Goal: Information Seeking & Learning: Find contact information

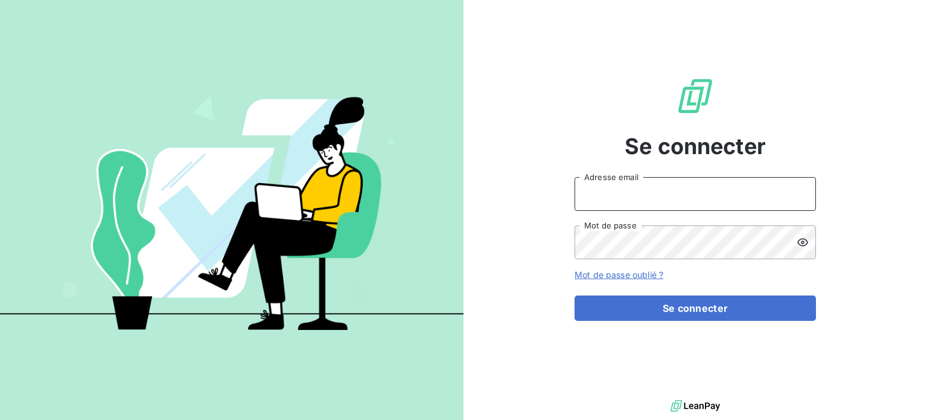
click at [610, 200] on input "Adresse email" at bounding box center [695, 194] width 241 height 34
type input "[PERSON_NAME][EMAIL_ADDRESS][PERSON_NAME][DOMAIN_NAME]"
click at [575, 295] on button "Se connecter" at bounding box center [695, 307] width 241 height 25
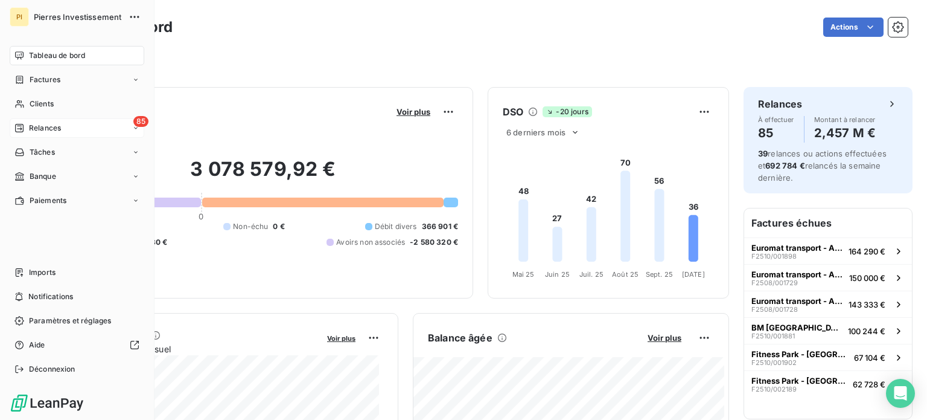
click at [46, 130] on span "Relances" at bounding box center [45, 128] width 32 height 11
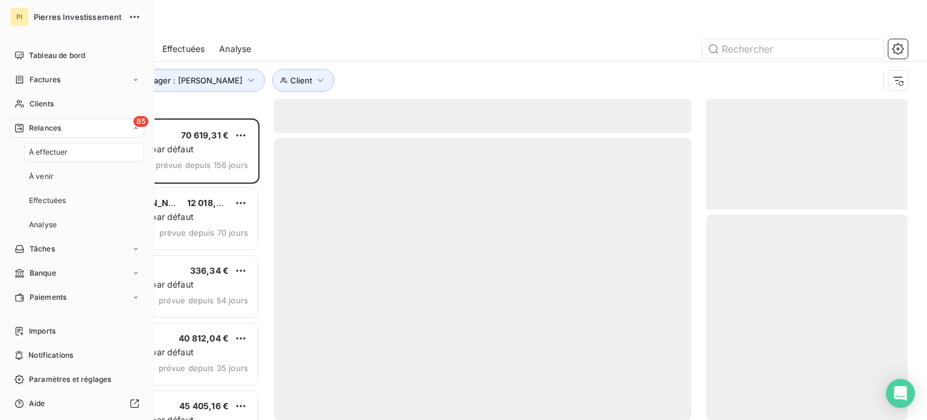
scroll to position [292, 192]
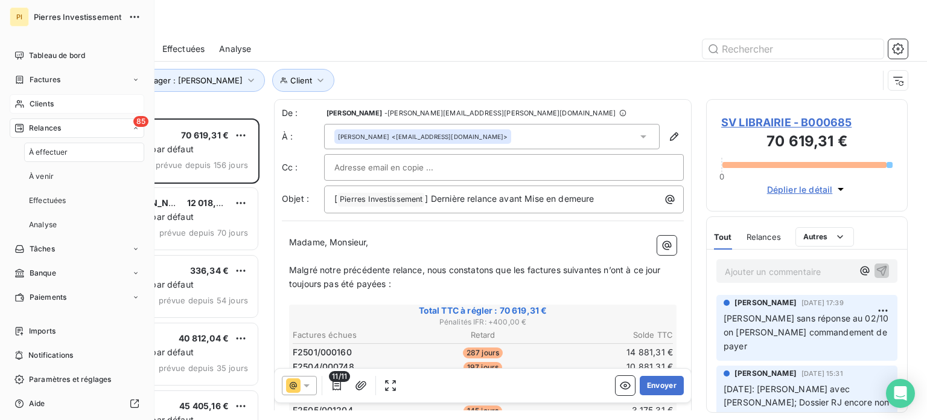
click at [53, 97] on div "Clients" at bounding box center [77, 103] width 135 height 19
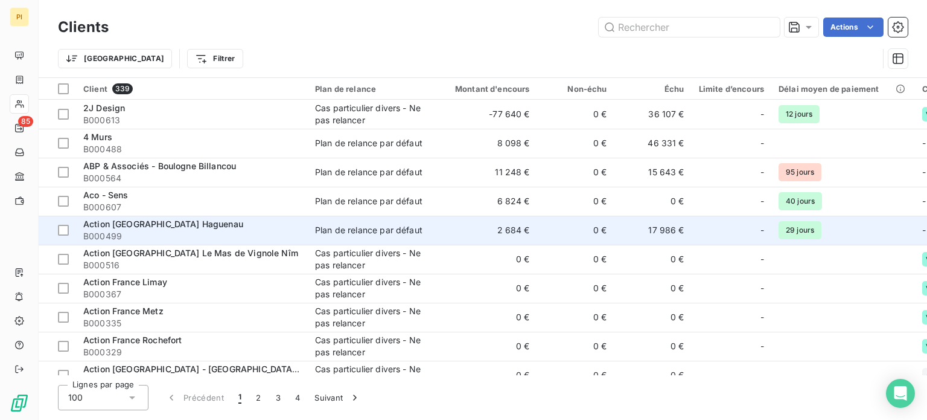
click at [167, 223] on span "Action [GEOGRAPHIC_DATA] Haguenau" at bounding box center [163, 224] width 160 height 10
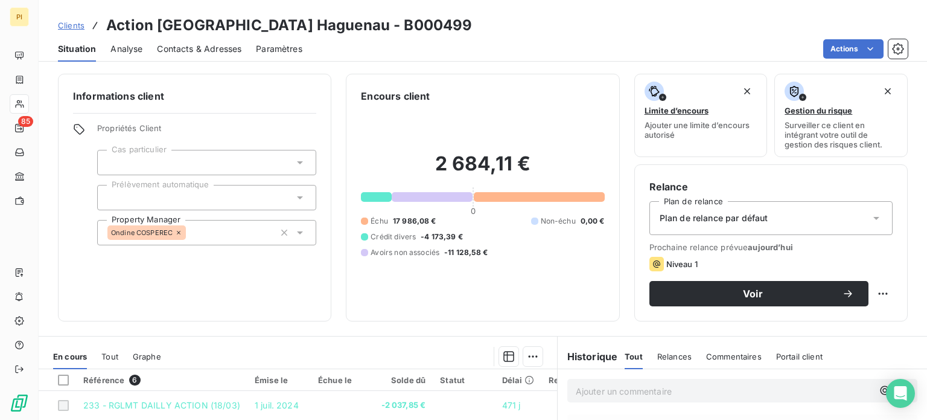
click at [193, 48] on span "Contacts & Adresses" at bounding box center [199, 49] width 85 height 12
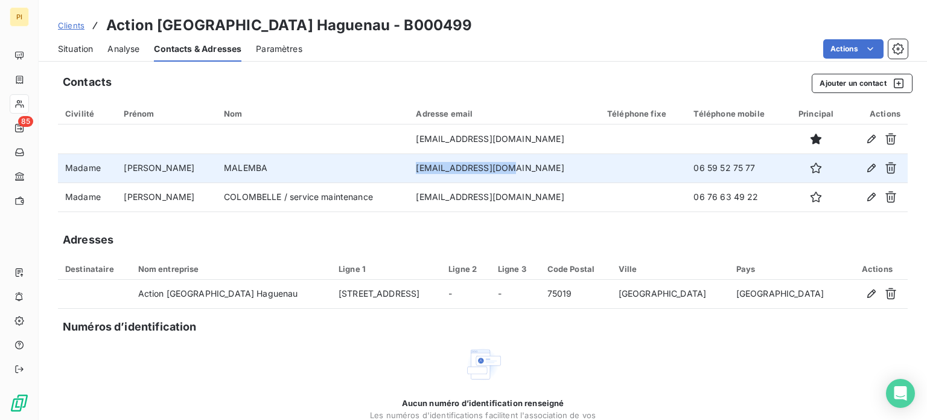
drag, startPoint x: 412, startPoint y: 162, endPoint x: 517, endPoint y: 179, distance: 106.4
click at [517, 179] on td "[EMAIL_ADDRESS][DOMAIN_NAME]" at bounding box center [504, 167] width 191 height 29
copy td "[EMAIL_ADDRESS][DOMAIN_NAME]"
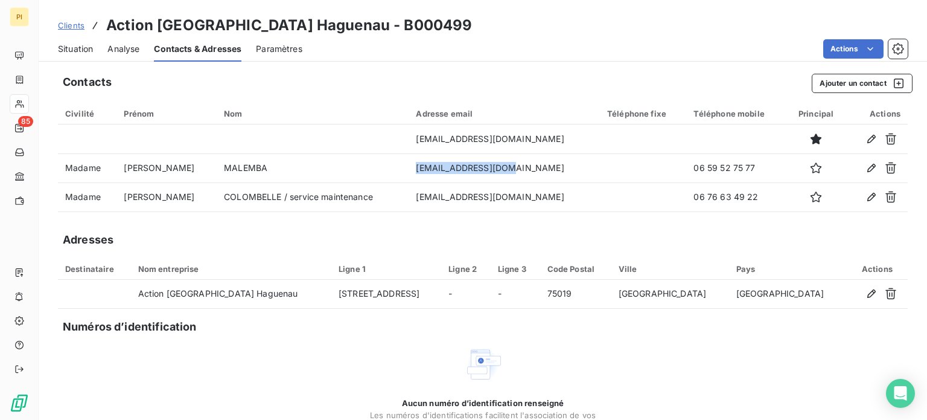
click at [75, 22] on span "Clients" at bounding box center [71, 26] width 27 height 10
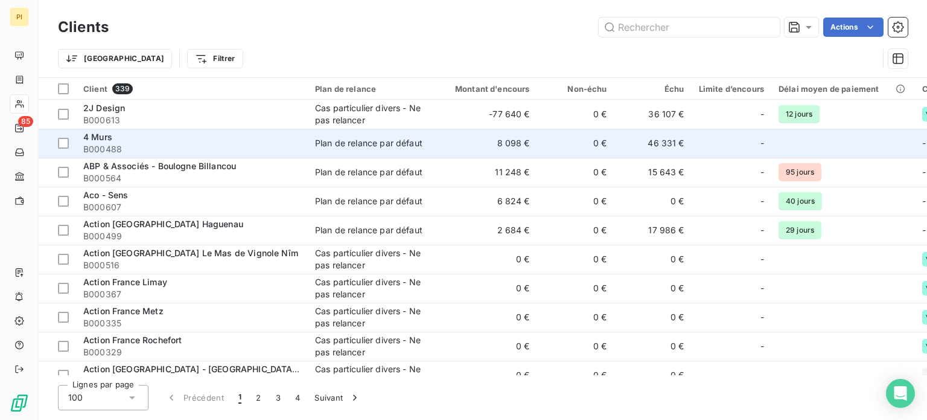
click at [102, 135] on span "4 Murs" at bounding box center [97, 137] width 29 height 10
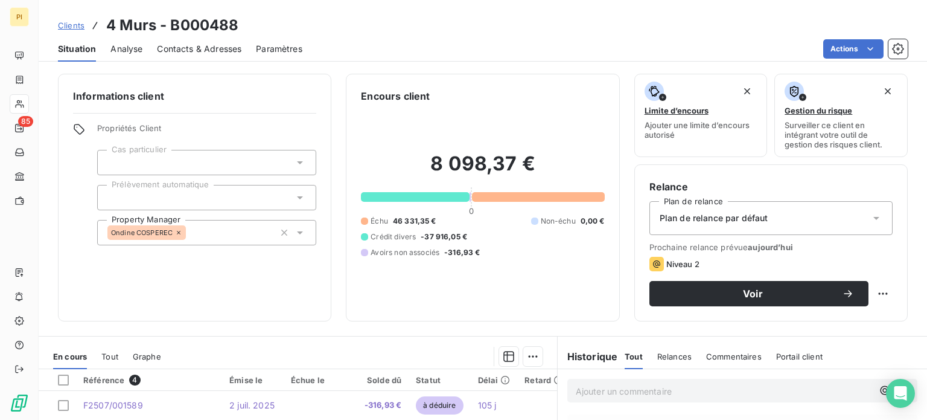
click at [188, 47] on span "Contacts & Adresses" at bounding box center [199, 49] width 85 height 12
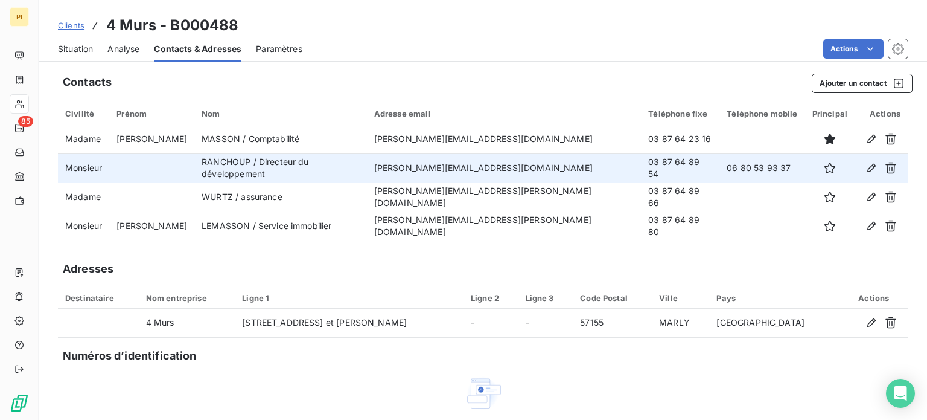
drag, startPoint x: 403, startPoint y: 173, endPoint x: 549, endPoint y: 177, distance: 145.6
click at [549, 177] on tr "Monsieur [PERSON_NAME] / Directeur du développement [PERSON_NAME][EMAIL_ADDRESS…" at bounding box center [483, 167] width 850 height 29
copy tr "RANCHOUP / Directeur du développement [PERSON_NAME][EMAIL_ADDRESS][DOMAIN_NAME]"
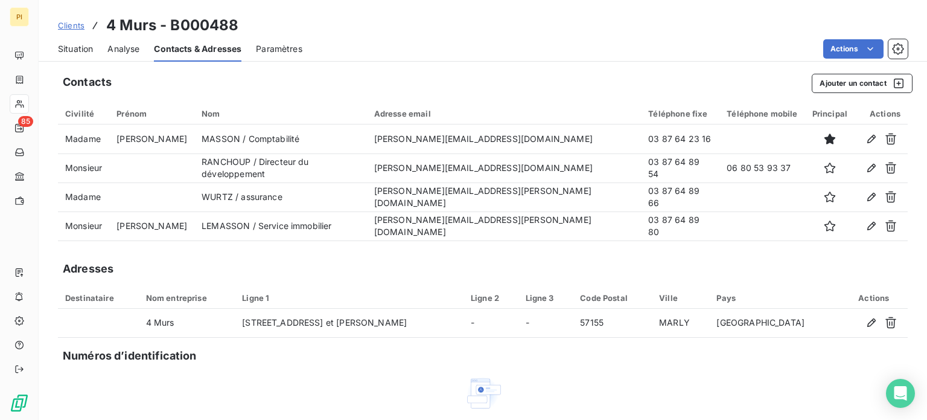
click at [74, 29] on span "Clients" at bounding box center [71, 26] width 27 height 10
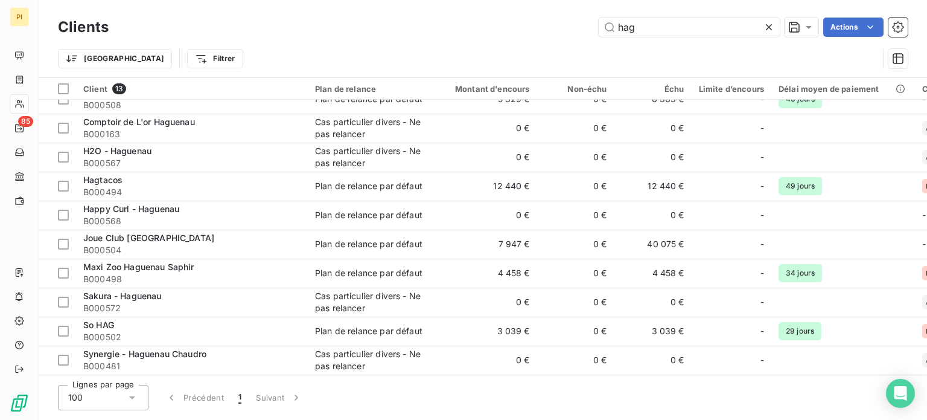
scroll to position [106, 0]
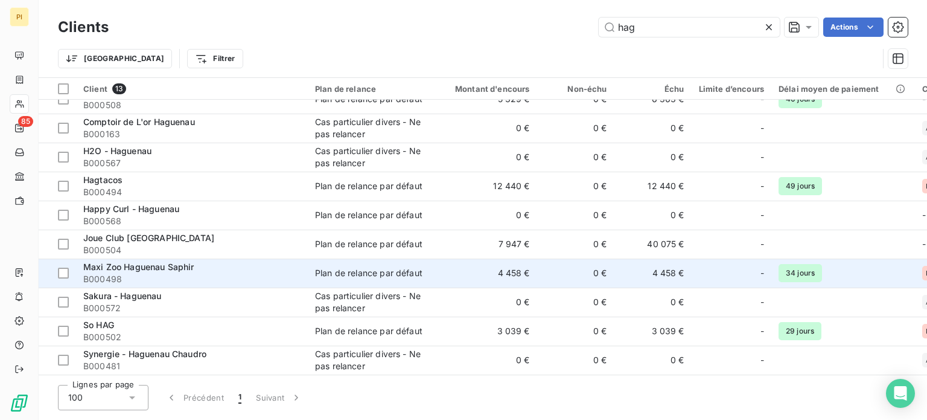
type input "hag"
click at [151, 261] on span "Maxi Zoo Haguenau Saphir" at bounding box center [138, 266] width 111 height 10
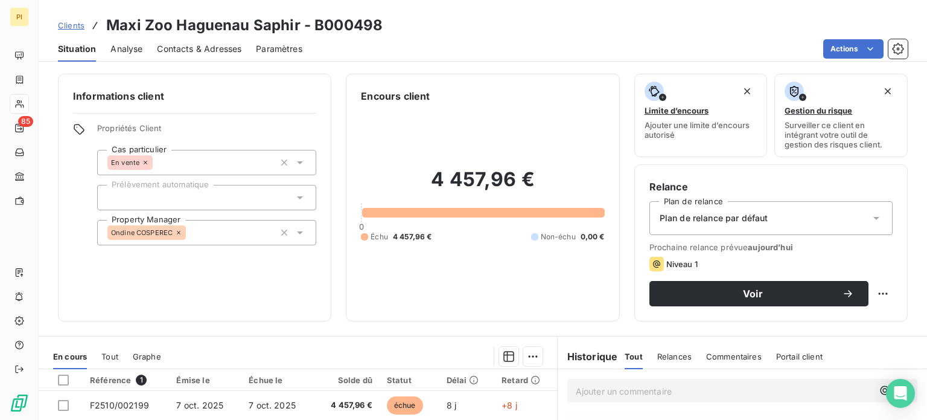
click at [134, 44] on span "Analyse" at bounding box center [126, 49] width 32 height 12
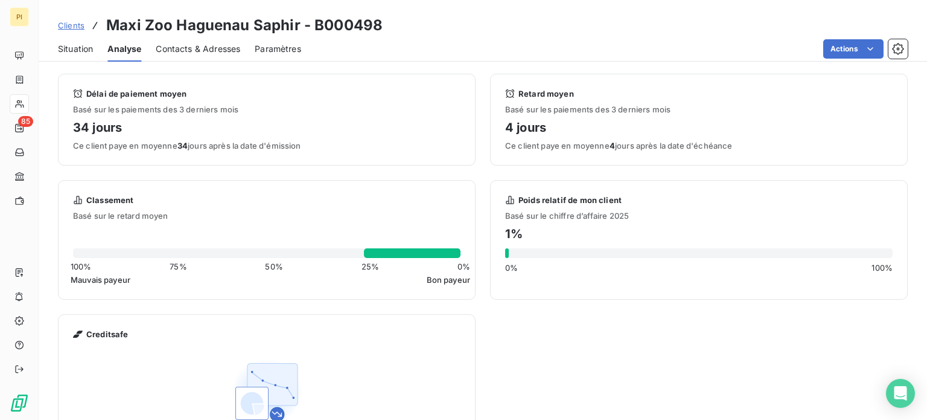
click at [203, 44] on span "Contacts & Adresses" at bounding box center [198, 49] width 85 height 12
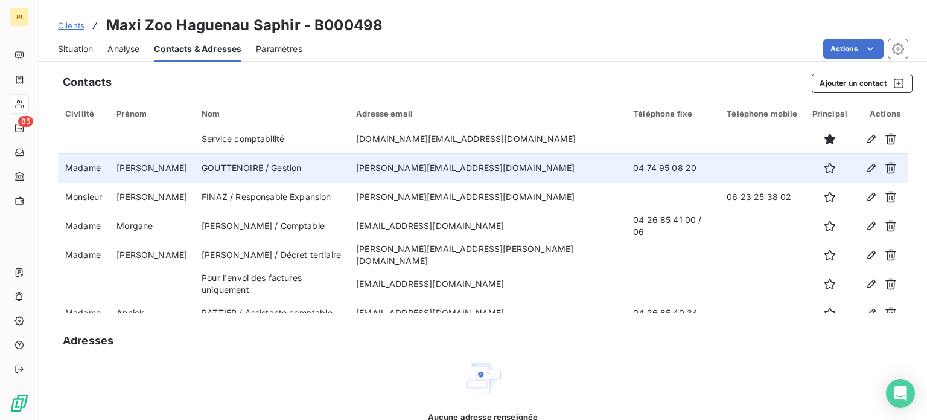
click at [372, 164] on td "[PERSON_NAME][EMAIL_ADDRESS][DOMAIN_NAME]" at bounding box center [487, 167] width 277 height 29
drag, startPoint x: 377, startPoint y: 167, endPoint x: 520, endPoint y: 172, distance: 143.7
click at [520, 172] on td "[PERSON_NAME][EMAIL_ADDRESS][DOMAIN_NAME]" at bounding box center [487, 167] width 277 height 29
copy td "[PERSON_NAME][EMAIL_ADDRESS][DOMAIN_NAME]"
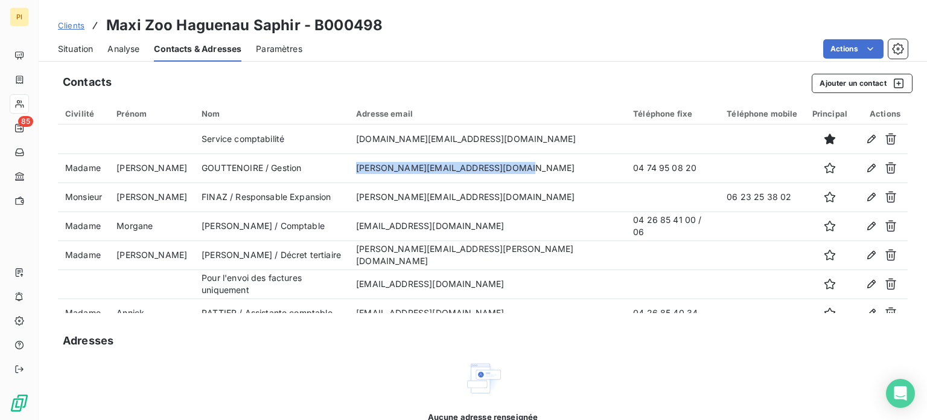
click at [86, 51] on span "Situation" at bounding box center [75, 49] width 35 height 12
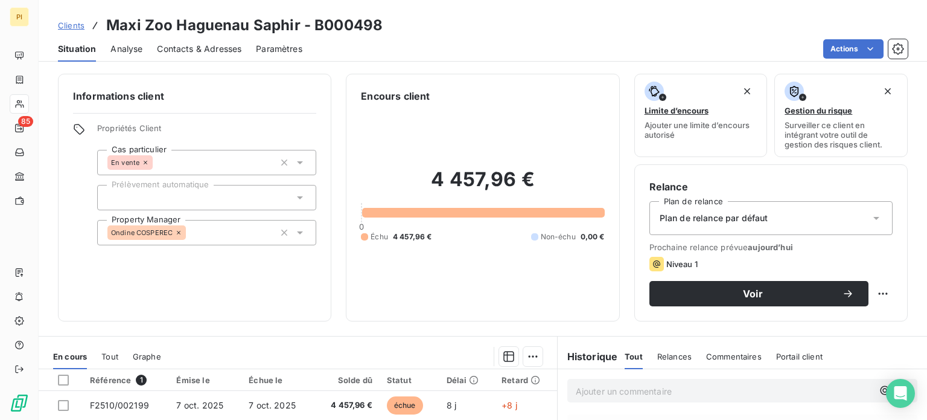
click at [79, 31] on link "Clients" at bounding box center [71, 25] width 27 height 12
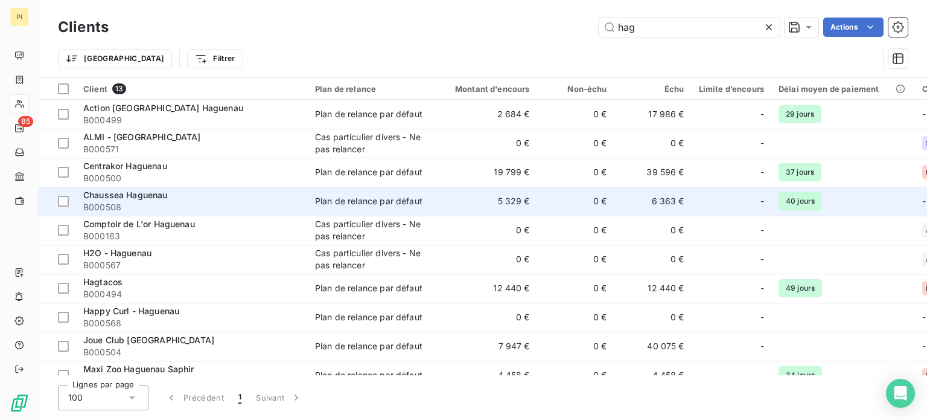
click at [137, 190] on span "Chaussea Haguenau" at bounding box center [125, 195] width 85 height 10
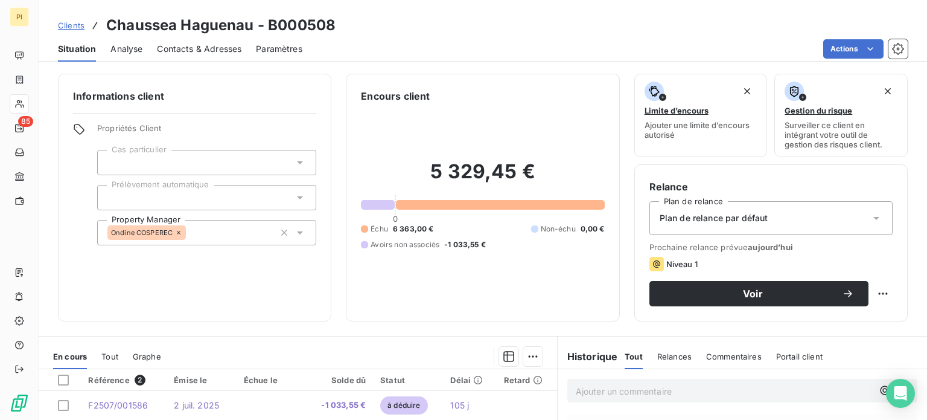
click at [189, 54] on span "Contacts & Adresses" at bounding box center [199, 49] width 85 height 12
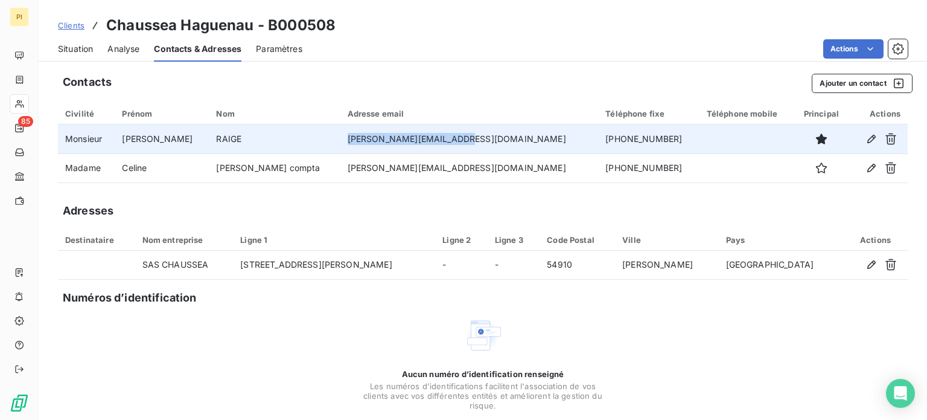
drag, startPoint x: 331, startPoint y: 138, endPoint x: 447, endPoint y: 145, distance: 116.1
click at [447, 145] on td "[PERSON_NAME][EMAIL_ADDRESS][DOMAIN_NAME]" at bounding box center [469, 138] width 258 height 29
copy td "[PERSON_NAME][EMAIL_ADDRESS][DOMAIN_NAME]"
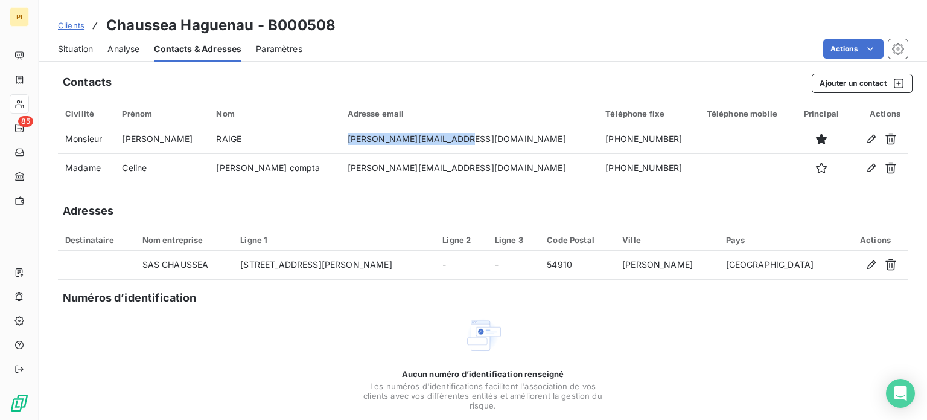
click at [78, 27] on span "Clients" at bounding box center [71, 26] width 27 height 10
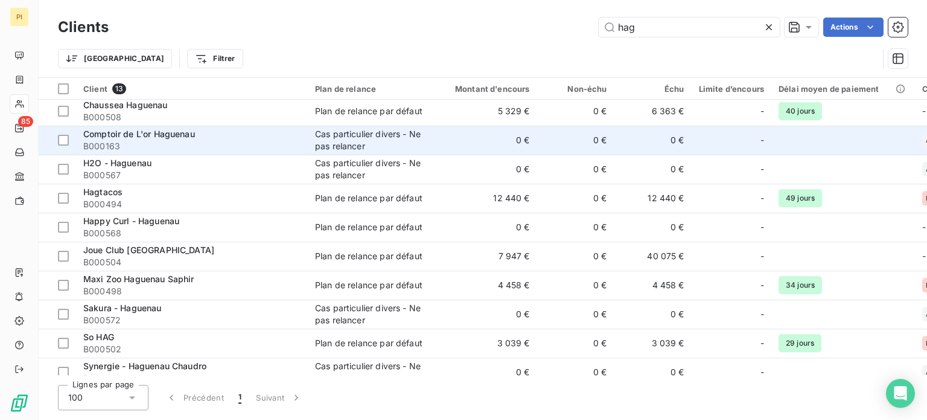
scroll to position [106, 0]
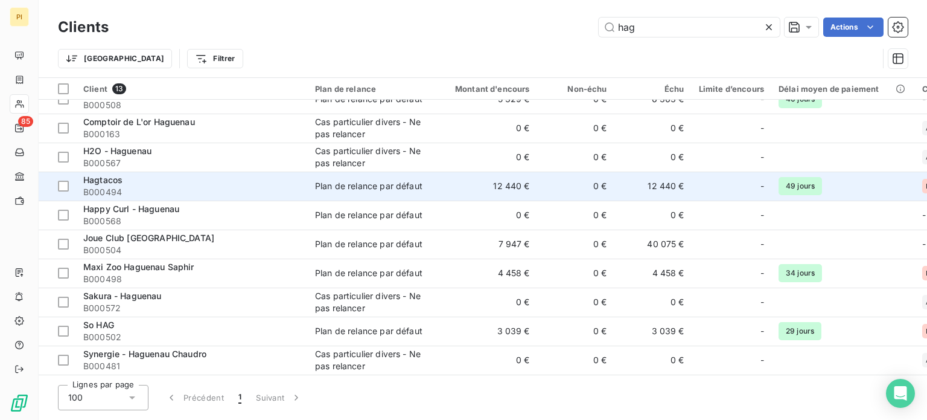
click at [116, 178] on span "Hagtacos" at bounding box center [102, 179] width 39 height 10
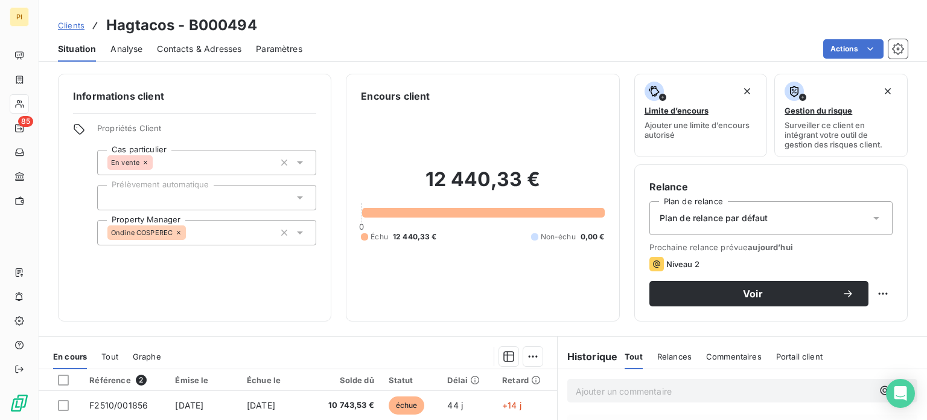
click at [167, 48] on span "Contacts & Adresses" at bounding box center [199, 49] width 85 height 12
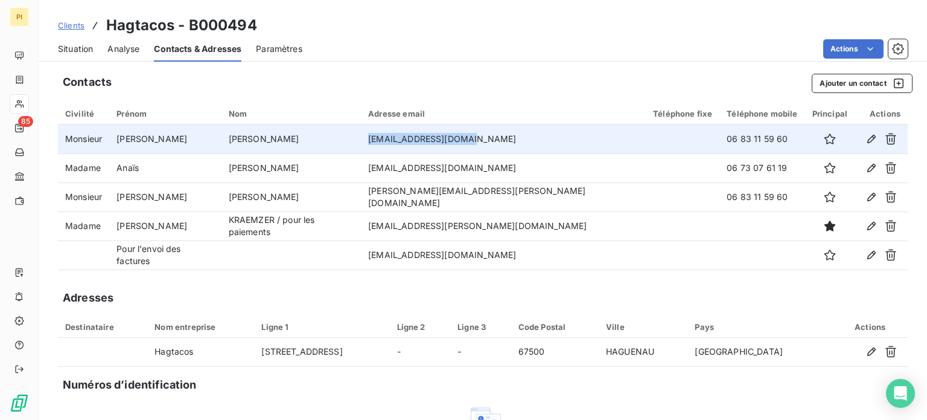
drag, startPoint x: 422, startPoint y: 138, endPoint x: 554, endPoint y: 142, distance: 132.3
click at [554, 142] on td "[EMAIL_ADDRESS][DOMAIN_NAME]" at bounding box center [503, 138] width 285 height 29
copy td "[EMAIL_ADDRESS][DOMAIN_NAME]"
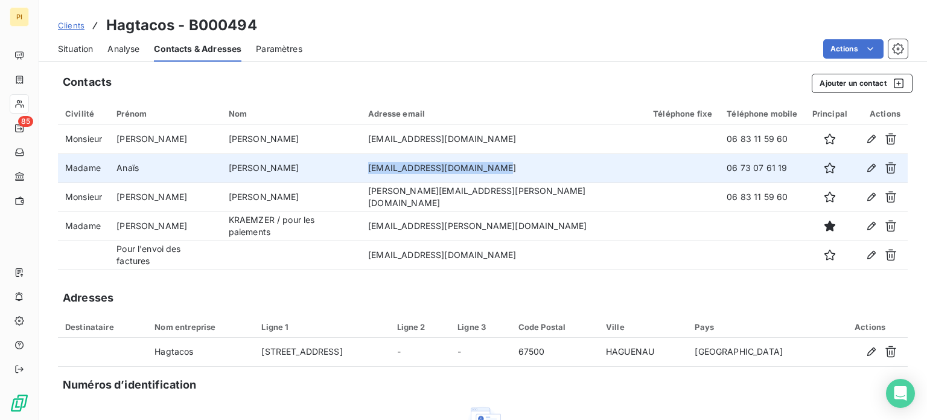
drag, startPoint x: 421, startPoint y: 168, endPoint x: 559, endPoint y: 173, distance: 137.7
click at [559, 173] on tr "Madame [PERSON_NAME] [EMAIL_ADDRESS][DOMAIN_NAME] 06 73 07 61 19" at bounding box center [483, 167] width 850 height 29
copy tr "[EMAIL_ADDRESS][DOMAIN_NAME]"
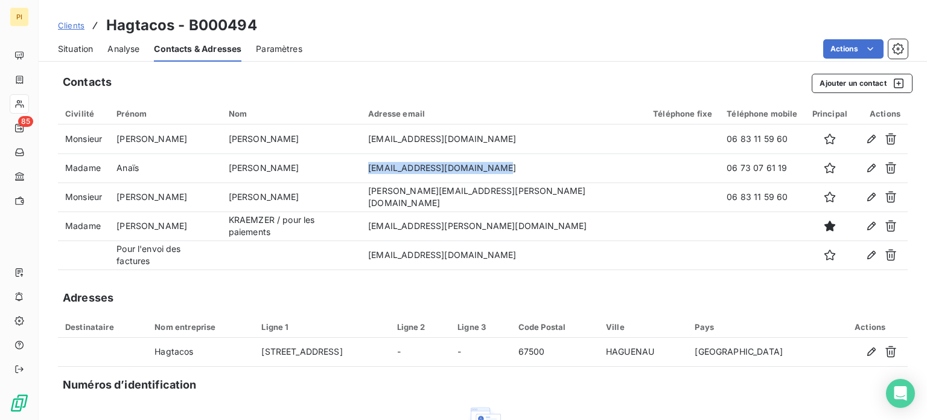
click at [70, 28] on span "Clients" at bounding box center [71, 26] width 27 height 10
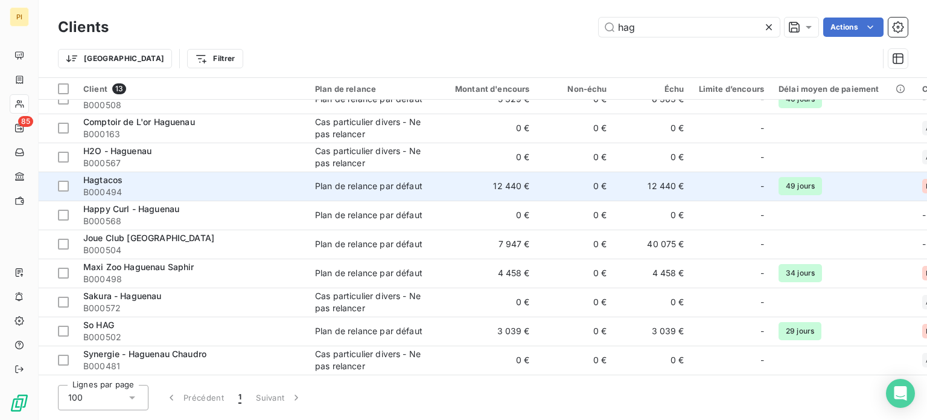
scroll to position [106, 0]
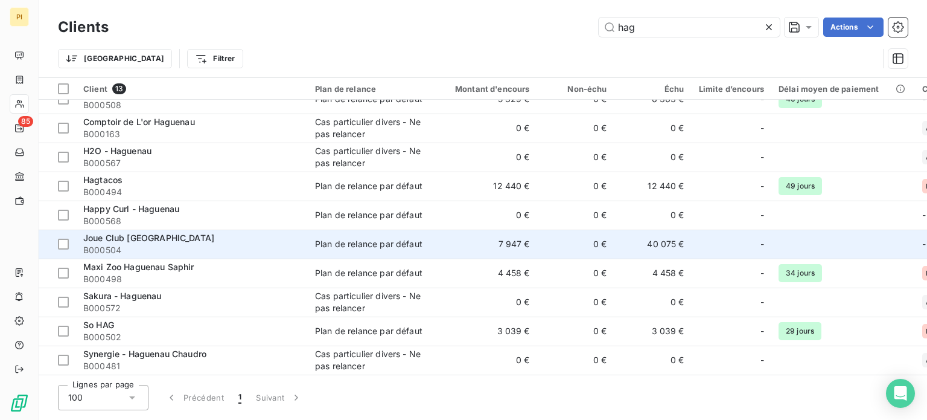
click at [139, 236] on span "Joue Club [GEOGRAPHIC_DATA]" at bounding box center [148, 237] width 131 height 10
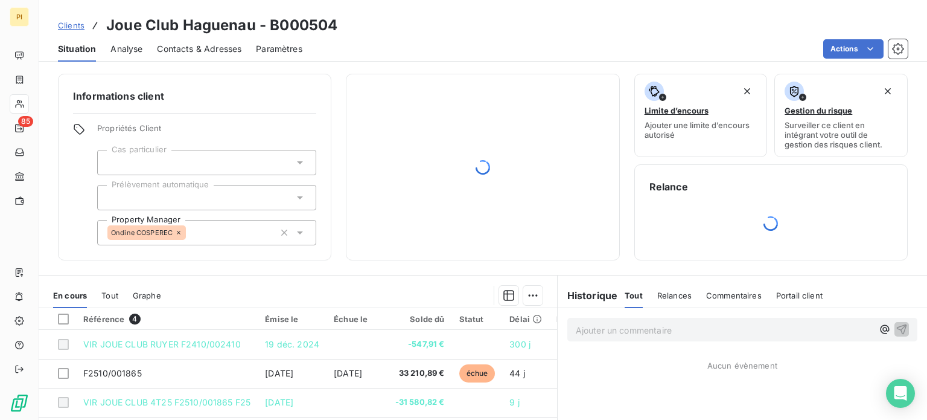
click at [127, 53] on span "Analyse" at bounding box center [126, 49] width 32 height 12
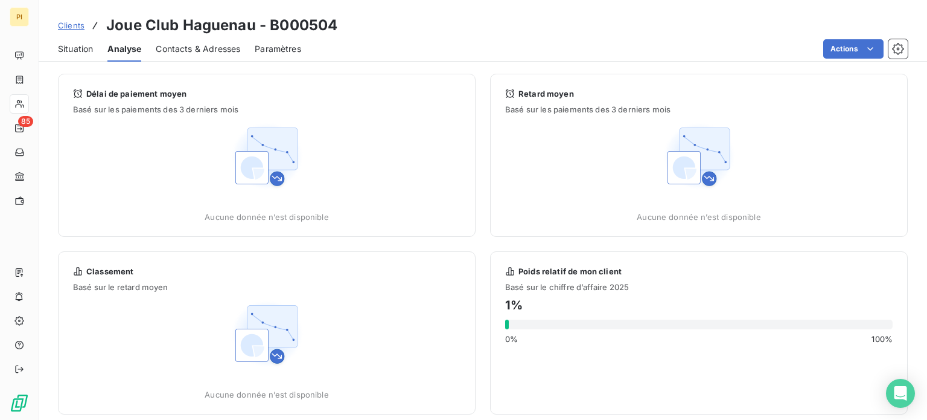
click at [175, 40] on div "Contacts & Adresses" at bounding box center [198, 48] width 85 height 25
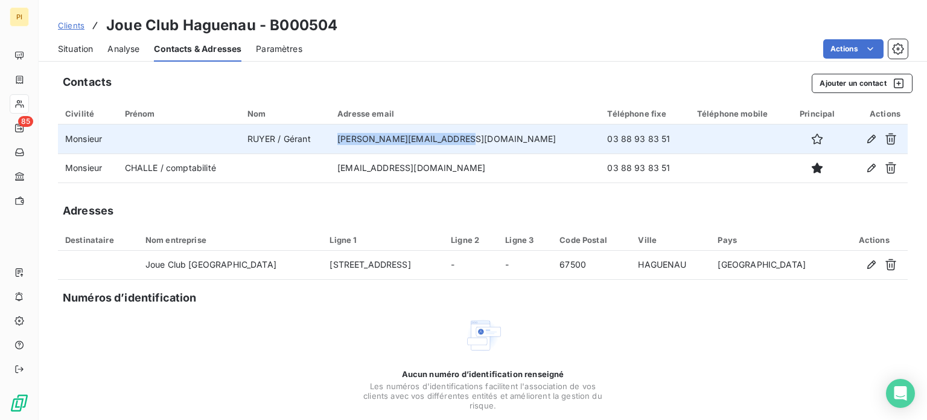
drag, startPoint x: 379, startPoint y: 144, endPoint x: 508, endPoint y: 143, distance: 129.2
click at [508, 143] on td "[PERSON_NAME][EMAIL_ADDRESS][DOMAIN_NAME]" at bounding box center [465, 138] width 270 height 29
copy td "[PERSON_NAME][EMAIL_ADDRESS][DOMAIN_NAME]"
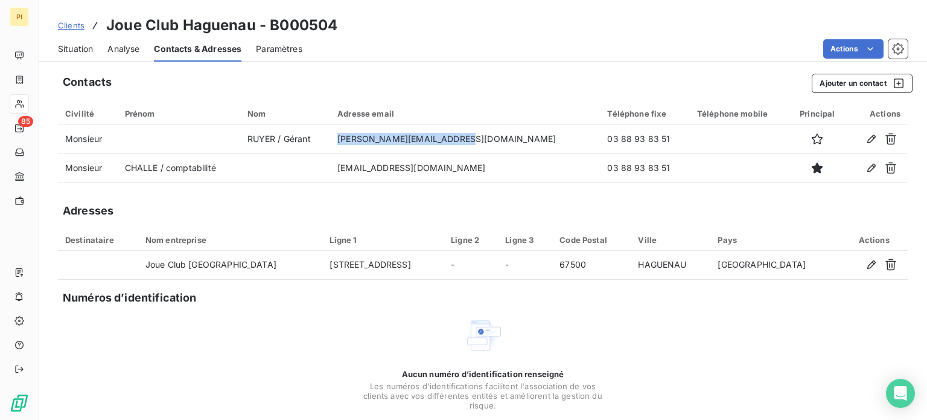
click at [74, 46] on span "Situation" at bounding box center [75, 49] width 35 height 12
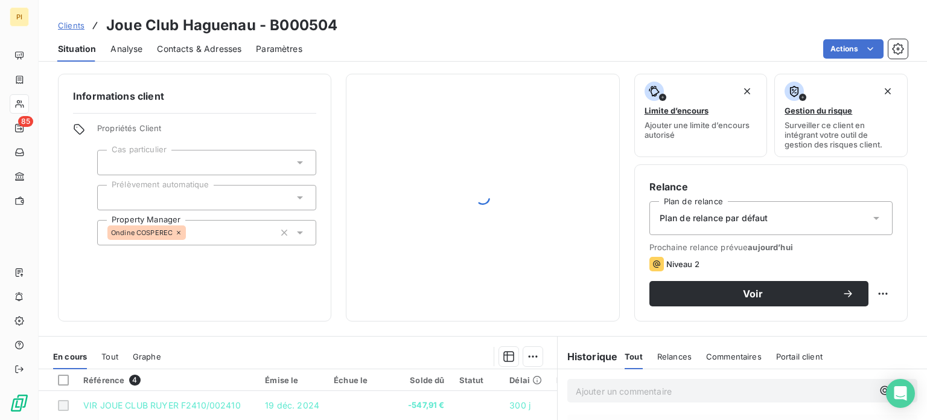
click at [74, 28] on span "Clients" at bounding box center [71, 26] width 27 height 10
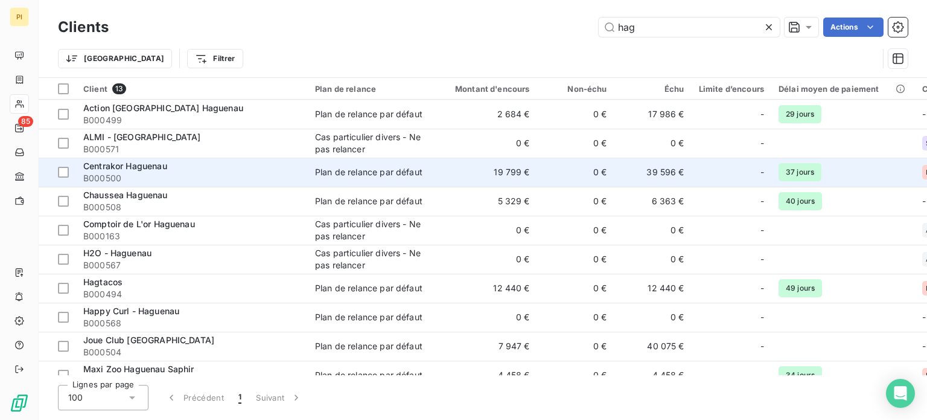
click at [156, 166] on span "Centrakor Haguenau" at bounding box center [125, 166] width 84 height 10
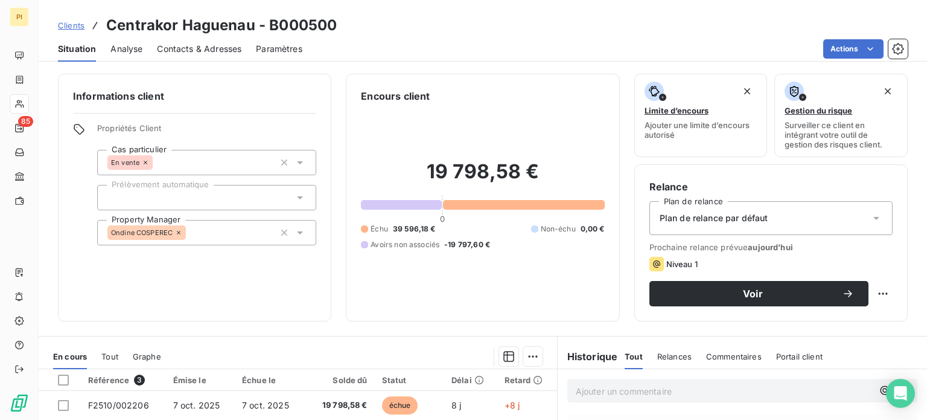
click at [200, 45] on span "Contacts & Adresses" at bounding box center [199, 49] width 85 height 12
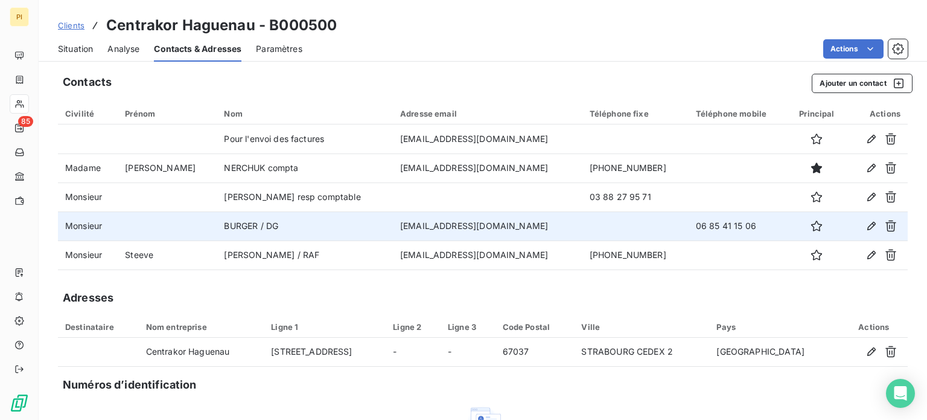
drag, startPoint x: 360, startPoint y: 222, endPoint x: 457, endPoint y: 231, distance: 97.7
click at [457, 231] on tr "Monsieur [PERSON_NAME] / DG [EMAIL_ADDRESS][DOMAIN_NAME] 06 85 41 15 06" at bounding box center [483, 225] width 850 height 29
copy tr "[EMAIL_ADDRESS][DOMAIN_NAME]"
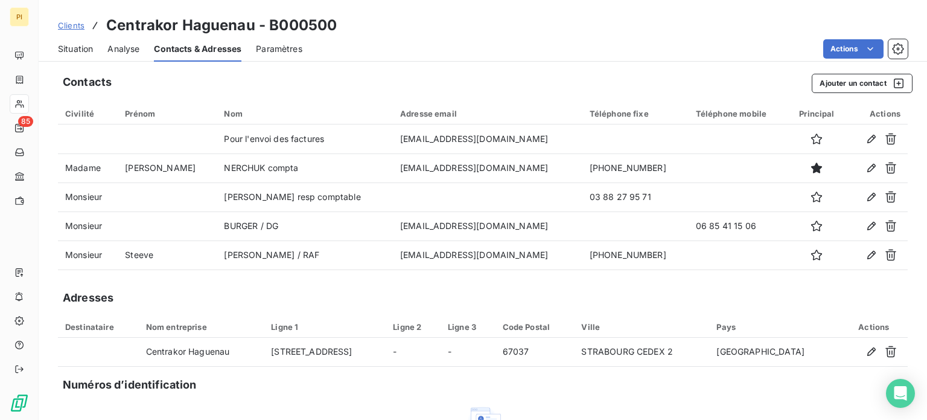
click at [80, 25] on span "Clients" at bounding box center [71, 26] width 27 height 10
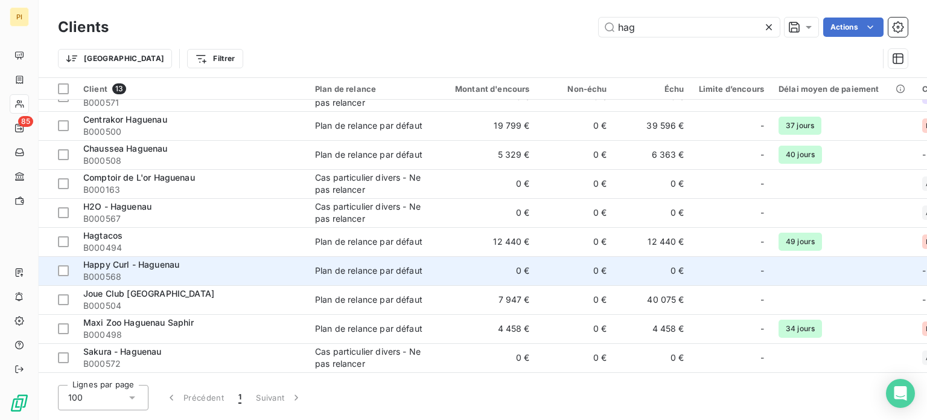
scroll to position [106, 0]
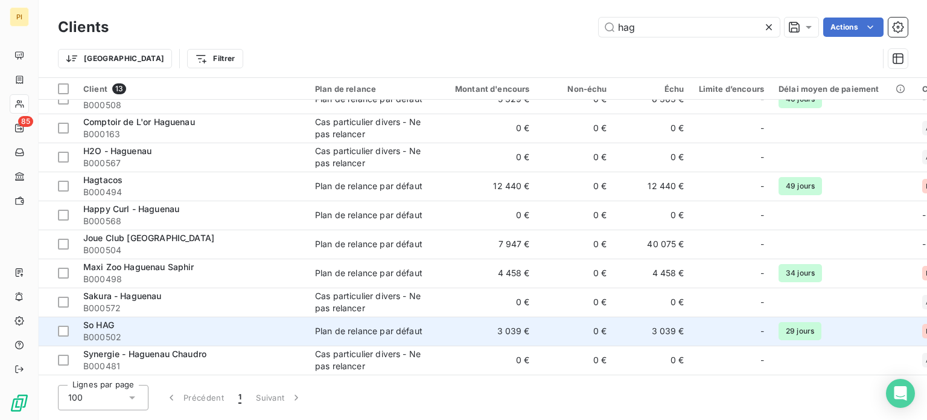
click at [111, 319] on span "So HAG" at bounding box center [98, 324] width 31 height 10
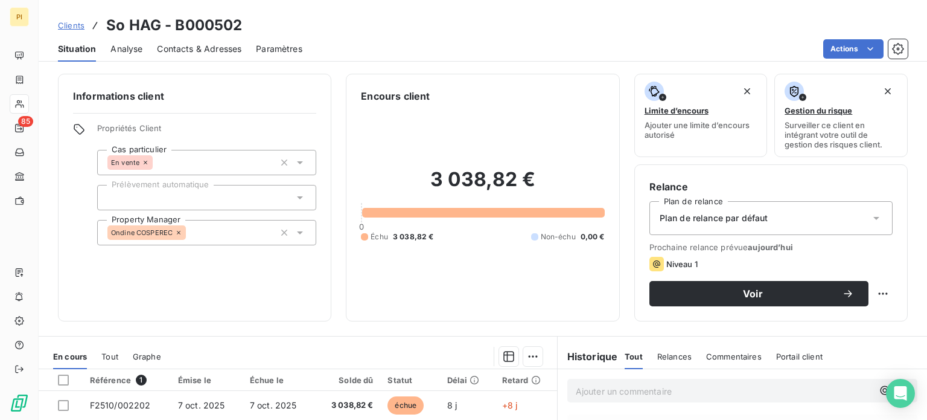
click at [168, 43] on span "Contacts & Adresses" at bounding box center [199, 49] width 85 height 12
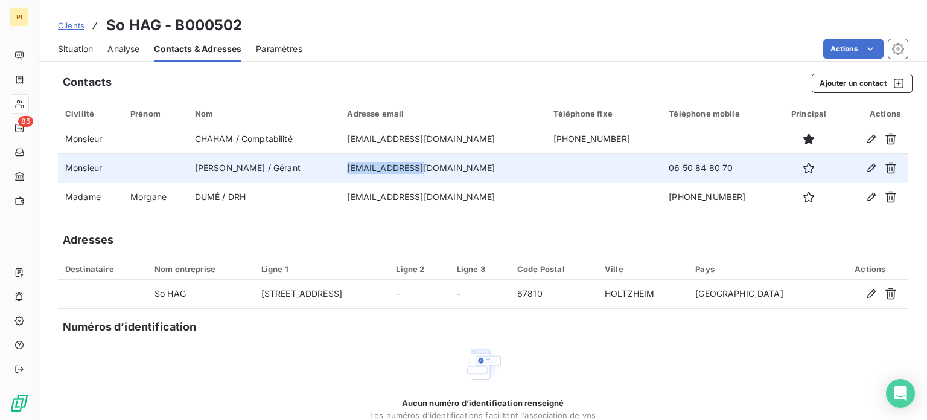
drag, startPoint x: 367, startPoint y: 168, endPoint x: 450, endPoint y: 180, distance: 83.7
click at [450, 180] on td "[EMAIL_ADDRESS][DOMAIN_NAME]" at bounding box center [443, 167] width 206 height 29
copy td "[EMAIL_ADDRESS][DOMAIN_NAME]"
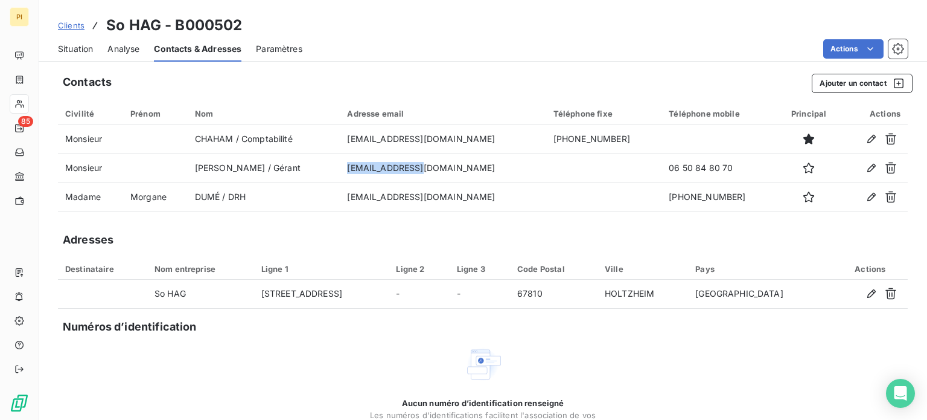
click at [71, 28] on span "Clients" at bounding box center [71, 26] width 27 height 10
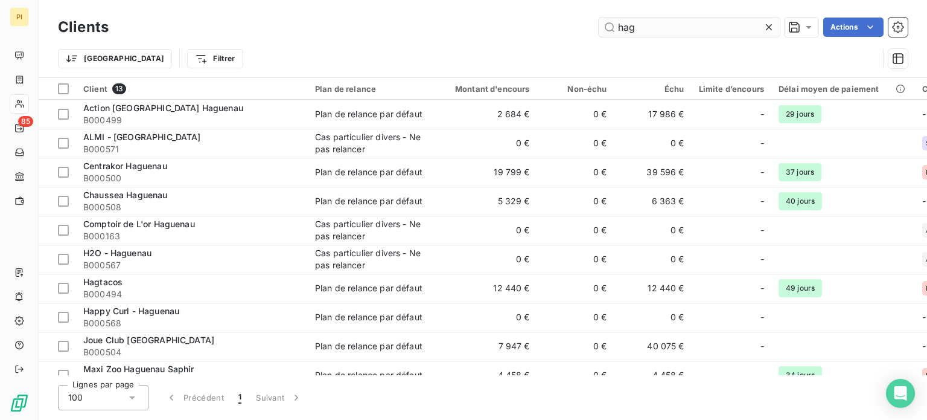
click at [633, 26] on input "hag" at bounding box center [689, 27] width 181 height 19
click at [634, 25] on input "hag" at bounding box center [689, 27] width 181 height 19
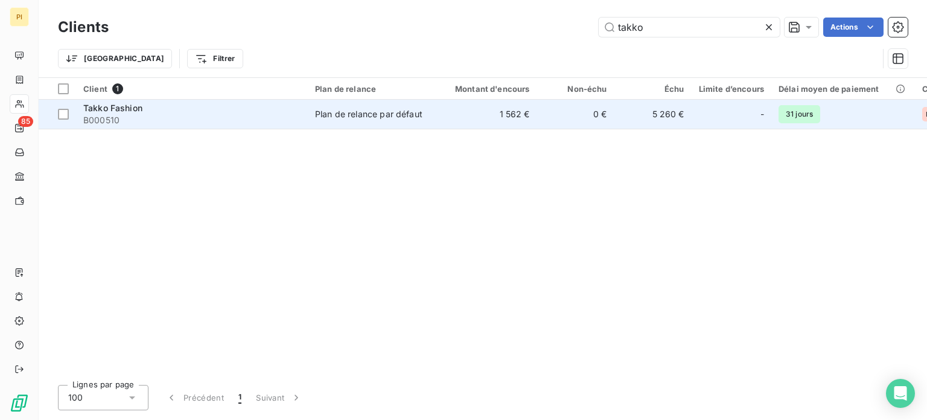
type input "takko"
click at [129, 122] on span "B000510" at bounding box center [191, 120] width 217 height 12
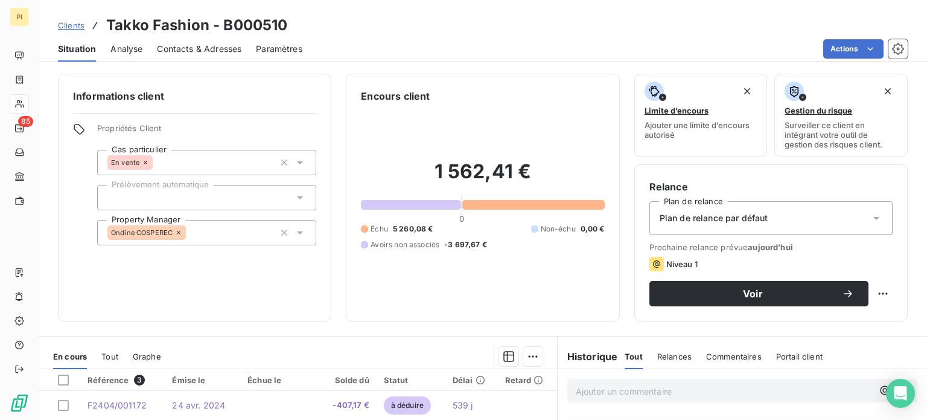
click at [182, 54] on span "Contacts & Adresses" at bounding box center [199, 49] width 85 height 12
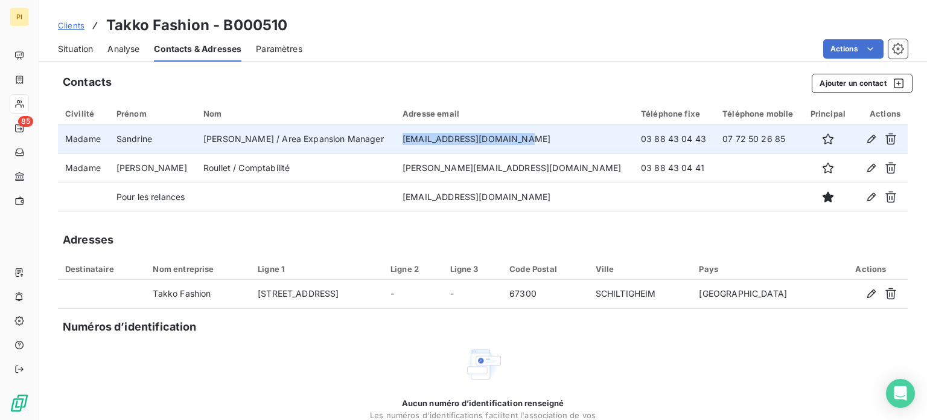
drag, startPoint x: 470, startPoint y: 135, endPoint x: 555, endPoint y: 141, distance: 85.3
click at [555, 141] on td "[EMAIL_ADDRESS][DOMAIN_NAME]" at bounding box center [514, 138] width 238 height 29
copy td "[EMAIL_ADDRESS][DOMAIN_NAME]"
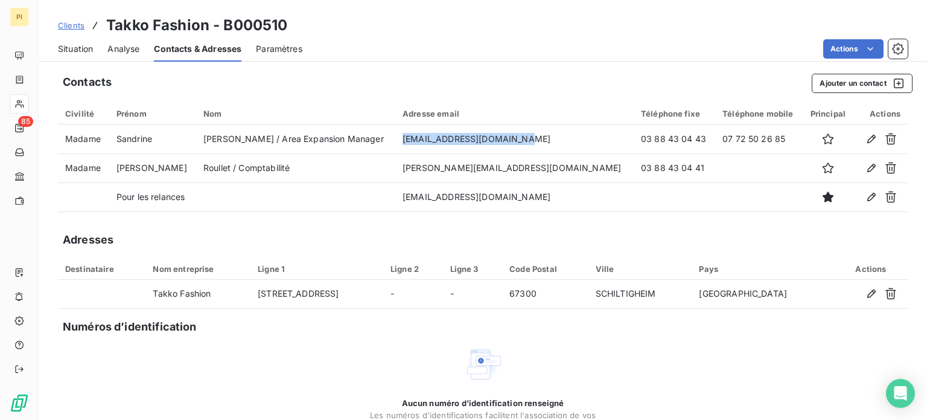
click at [65, 25] on span "Clients" at bounding box center [71, 26] width 27 height 10
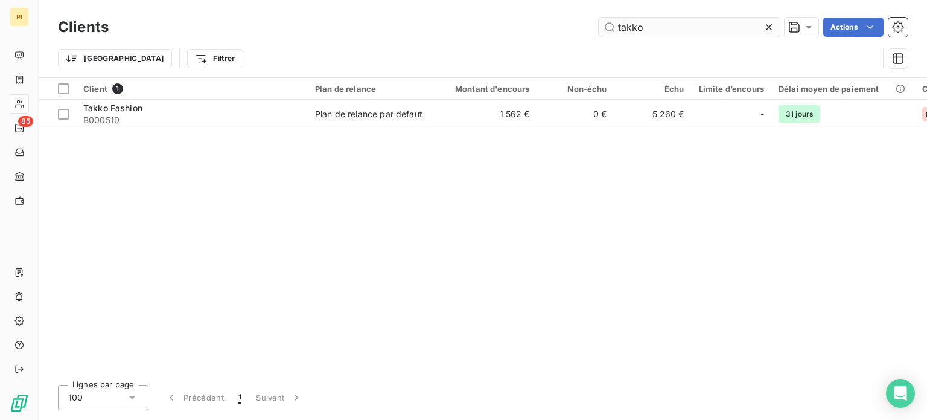
click at [634, 33] on input "takko" at bounding box center [689, 27] width 181 height 19
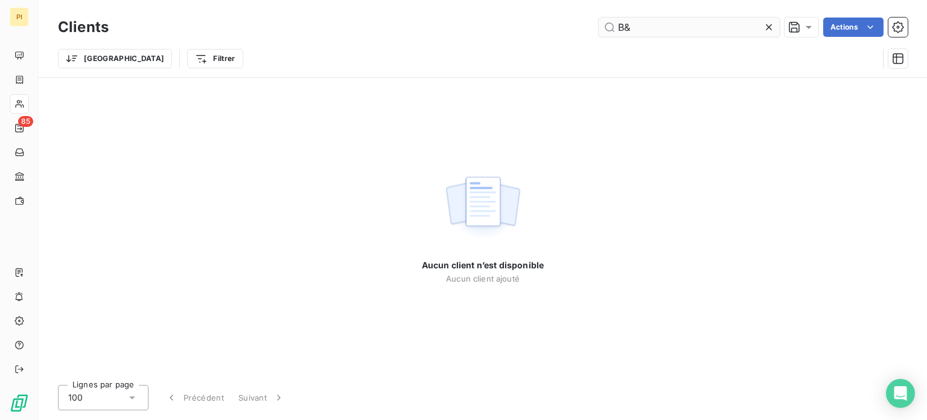
type input "B"
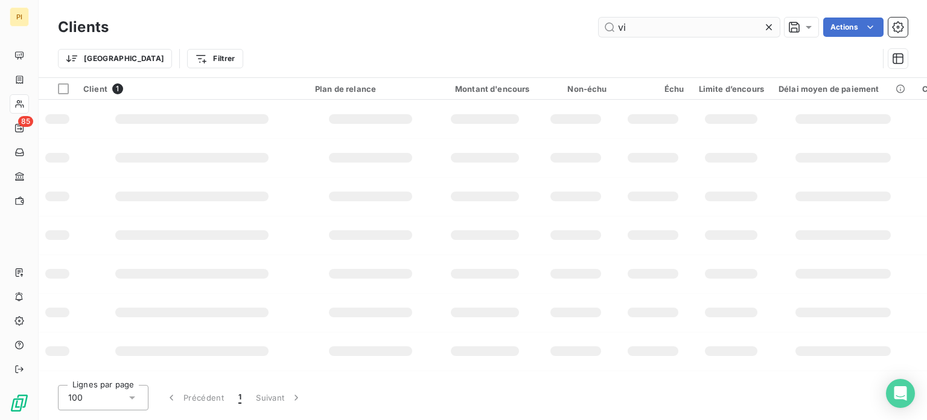
type input "v"
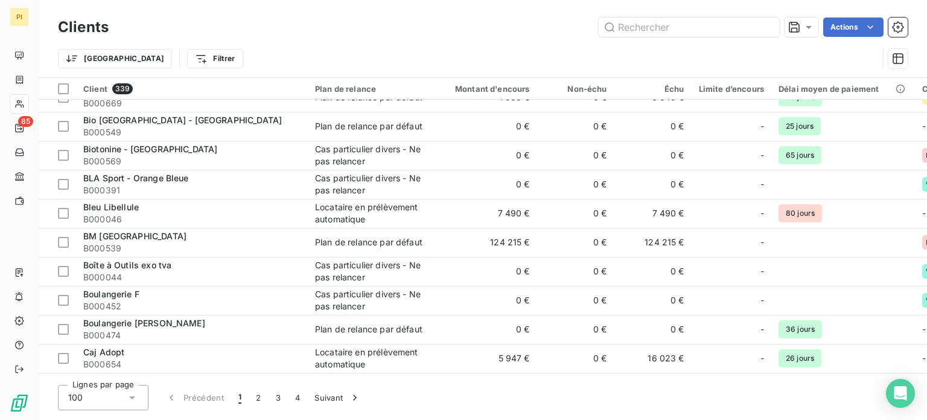
scroll to position [966, 0]
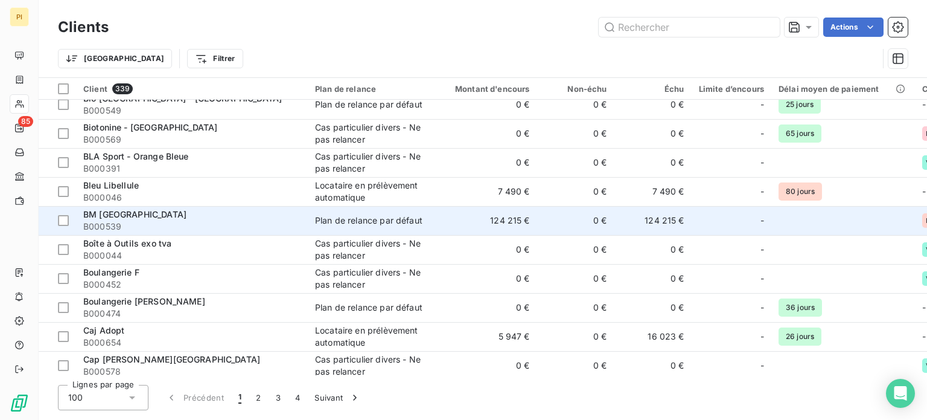
click at [157, 230] on span "B000539" at bounding box center [191, 226] width 217 height 12
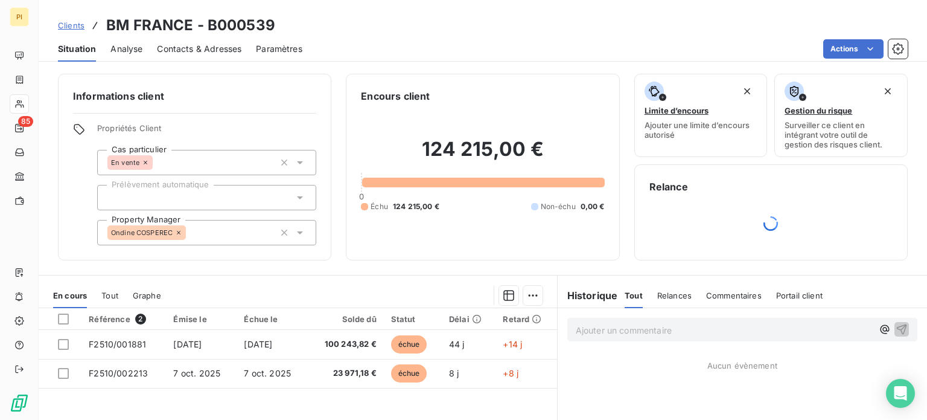
click at [164, 48] on span "Contacts & Adresses" at bounding box center [199, 49] width 85 height 12
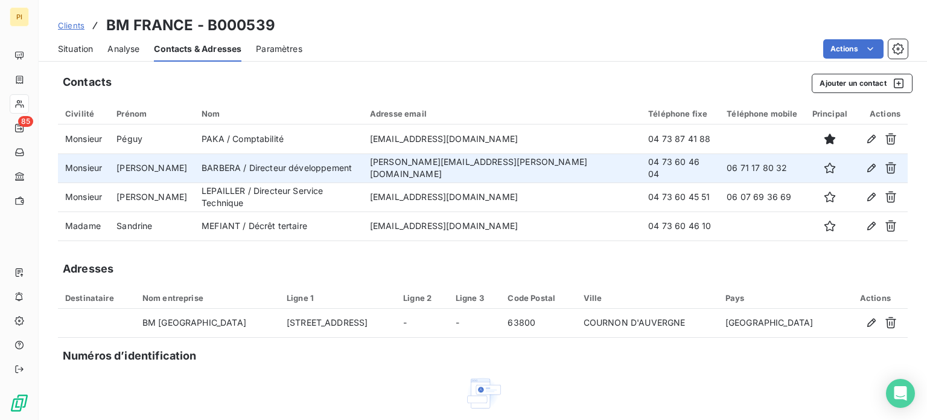
click at [127, 163] on td "[PERSON_NAME]" at bounding box center [151, 167] width 85 height 29
drag, startPoint x: 407, startPoint y: 165, endPoint x: 541, endPoint y: 174, distance: 133.8
click at [543, 175] on td "[PERSON_NAME][EMAIL_ADDRESS][PERSON_NAME][DOMAIN_NAME]" at bounding box center [502, 167] width 278 height 29
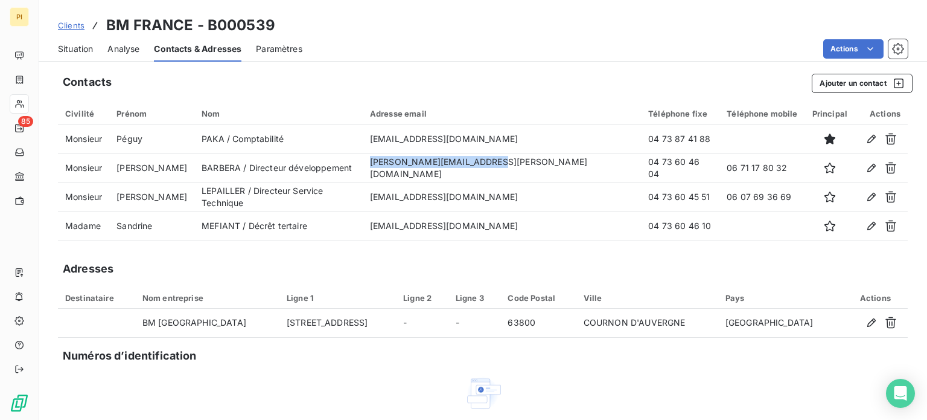
click at [68, 25] on span "Clients" at bounding box center [71, 26] width 27 height 10
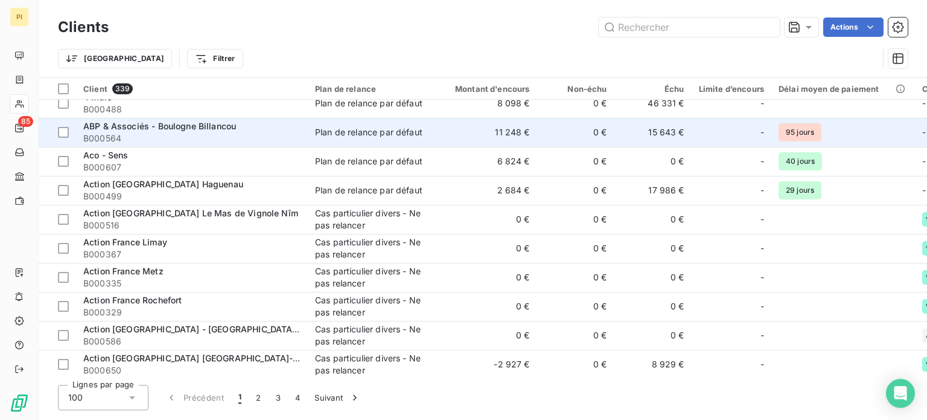
scroll to position [60, 0]
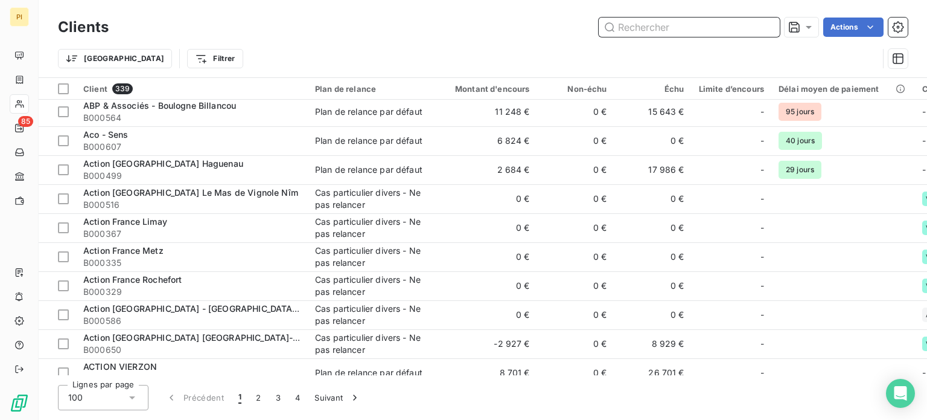
click at [654, 24] on input "text" at bounding box center [689, 27] width 181 height 19
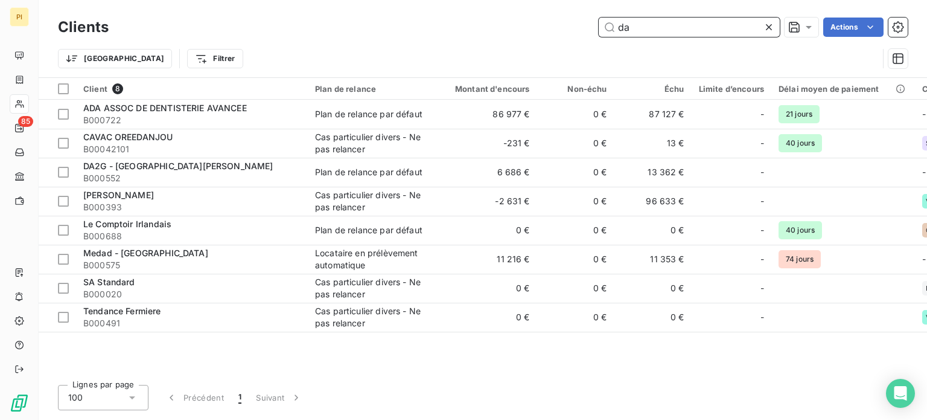
scroll to position [0, 0]
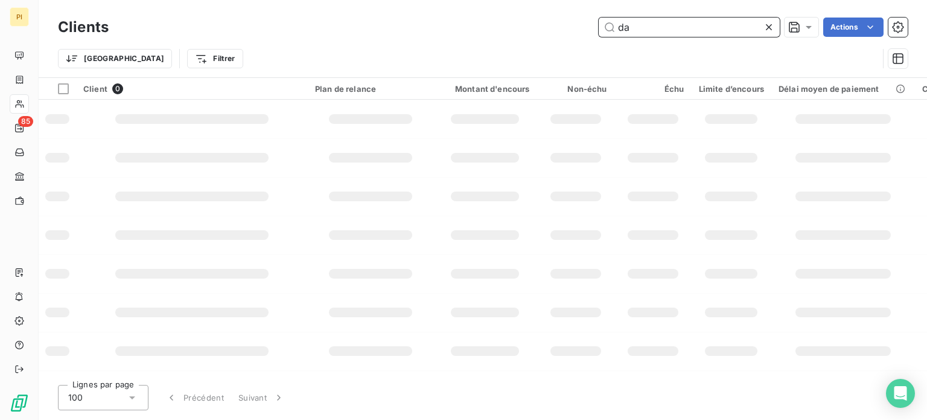
type input "d"
type input "v"
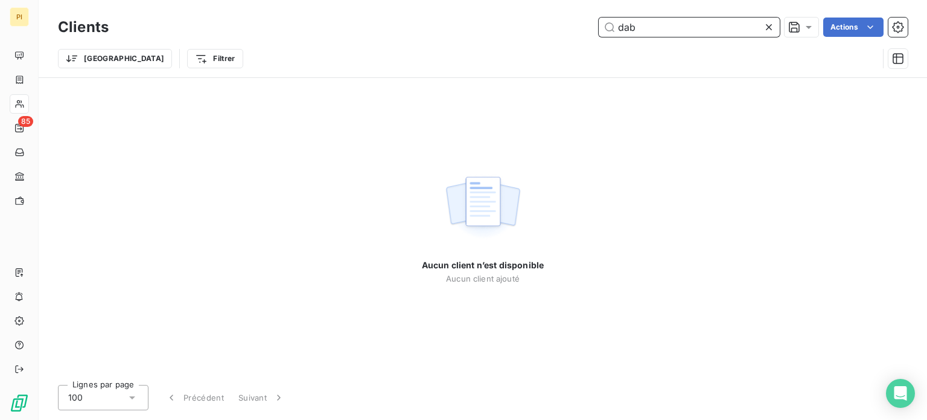
type input "dab"
click at [773, 26] on icon at bounding box center [769, 27] width 12 height 12
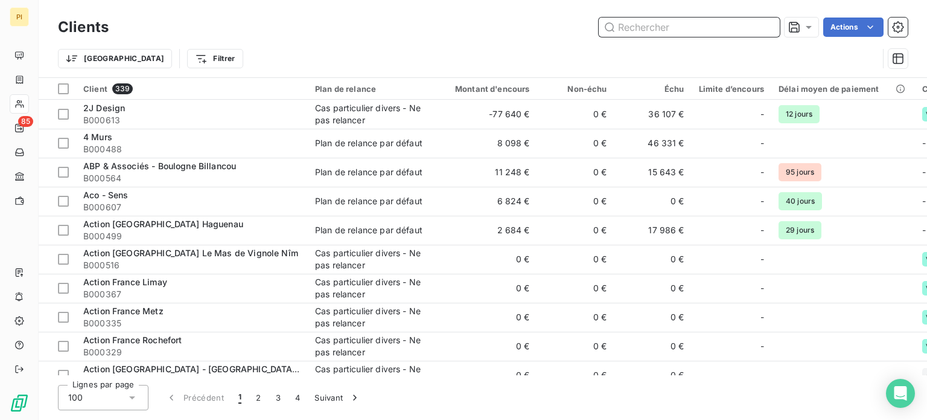
click at [630, 25] on input "text" at bounding box center [689, 27] width 181 height 19
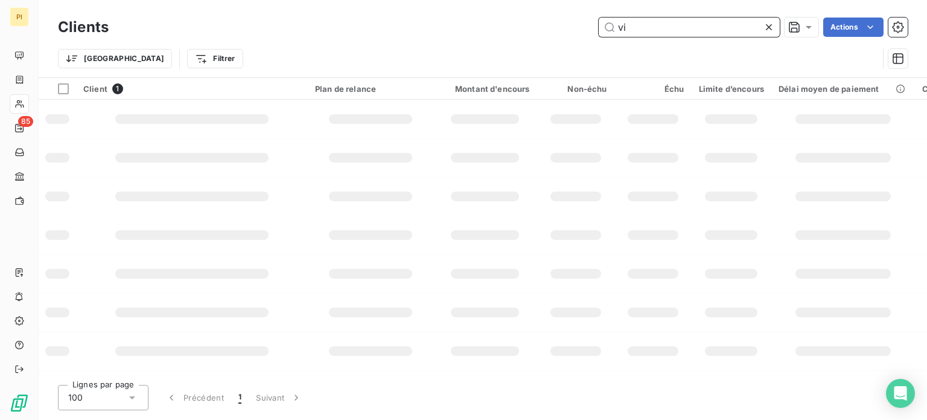
type input "v"
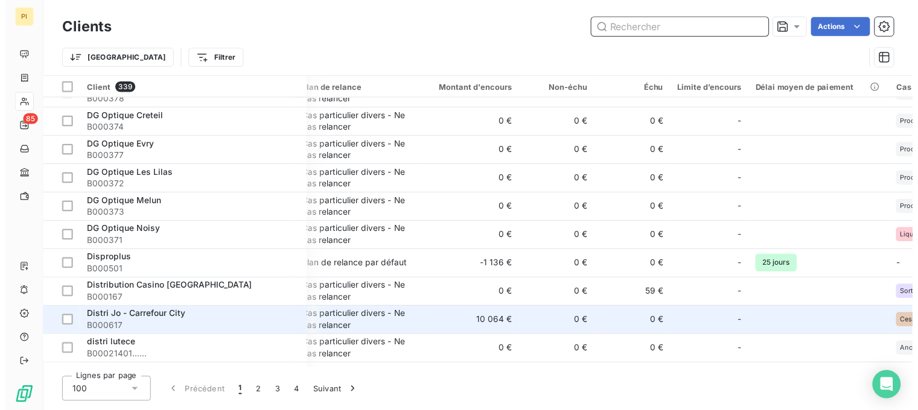
scroll to position [2627, 12]
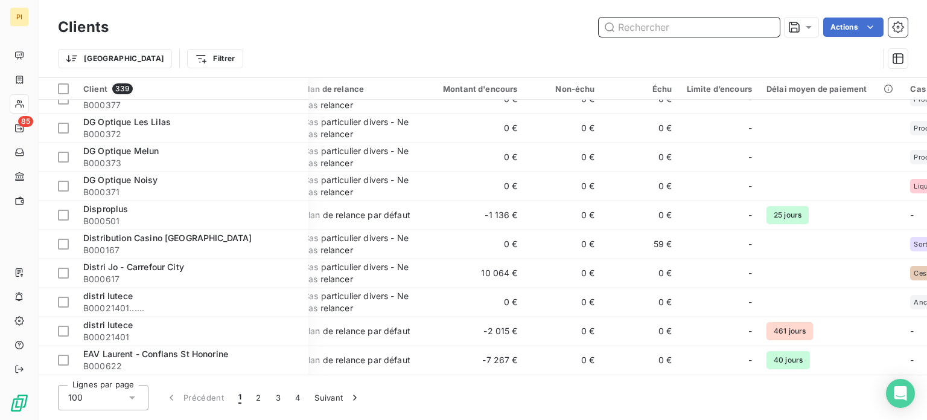
click at [689, 27] on input "text" at bounding box center [689, 27] width 181 height 19
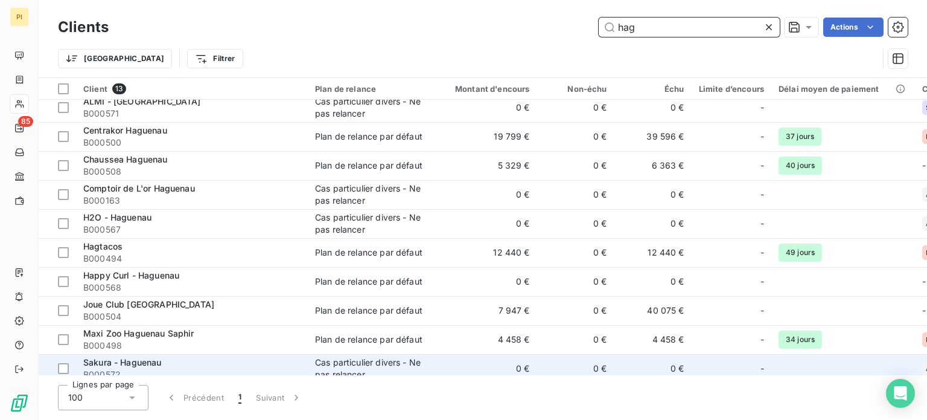
scroll to position [0, 0]
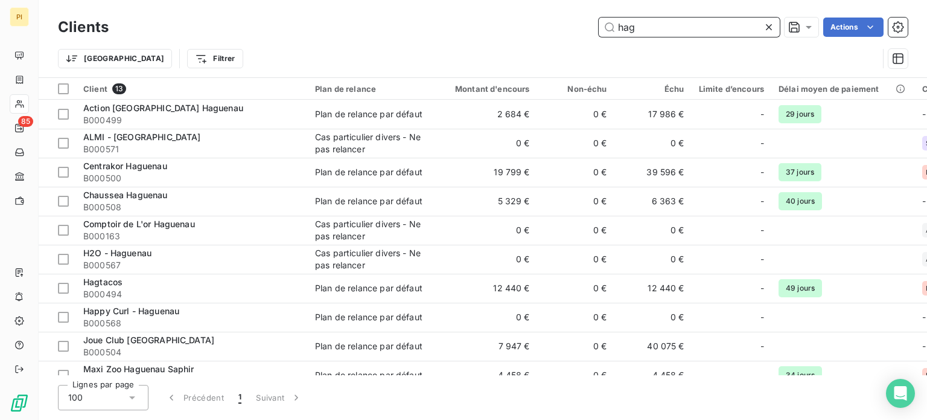
click at [721, 28] on input "hag" at bounding box center [689, 27] width 181 height 19
click at [720, 30] on input "hag" at bounding box center [689, 27] width 181 height 19
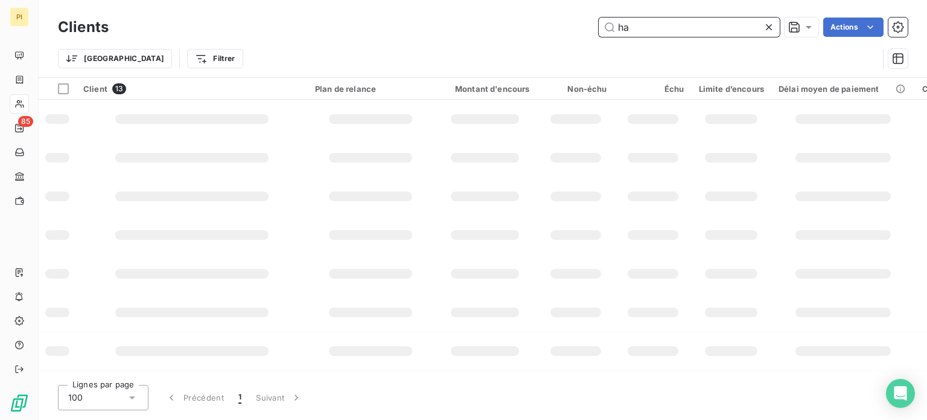
type input "h"
type input "2"
type input "506"
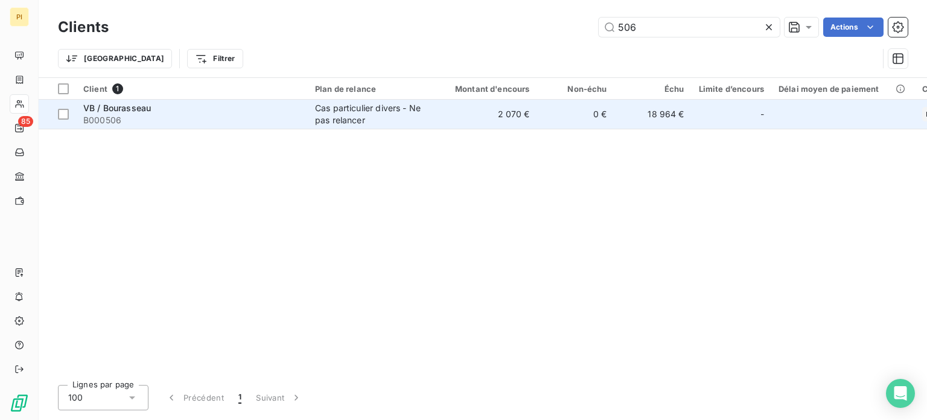
click at [133, 103] on span "VB / Bourasseau" at bounding box center [117, 108] width 68 height 10
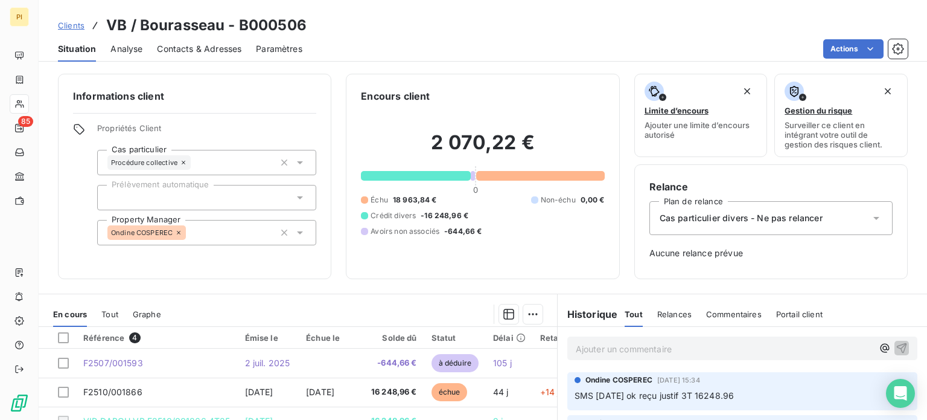
click at [116, 43] on span "Analyse" at bounding box center [126, 49] width 32 height 12
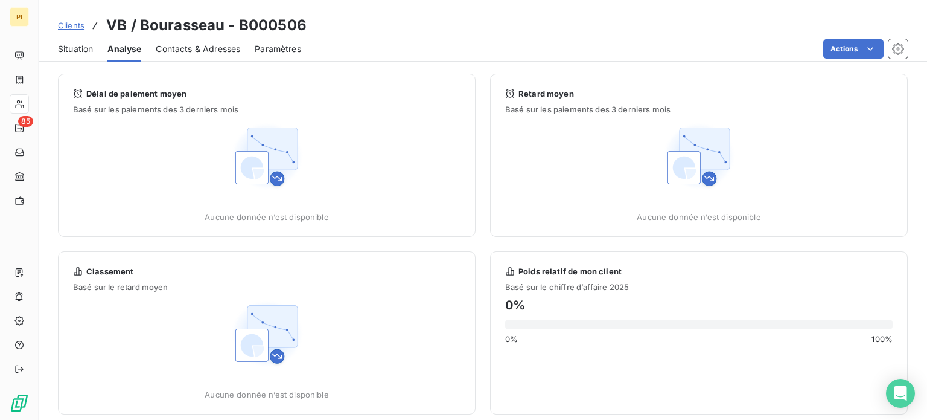
click at [191, 48] on span "Contacts & Adresses" at bounding box center [198, 49] width 85 height 12
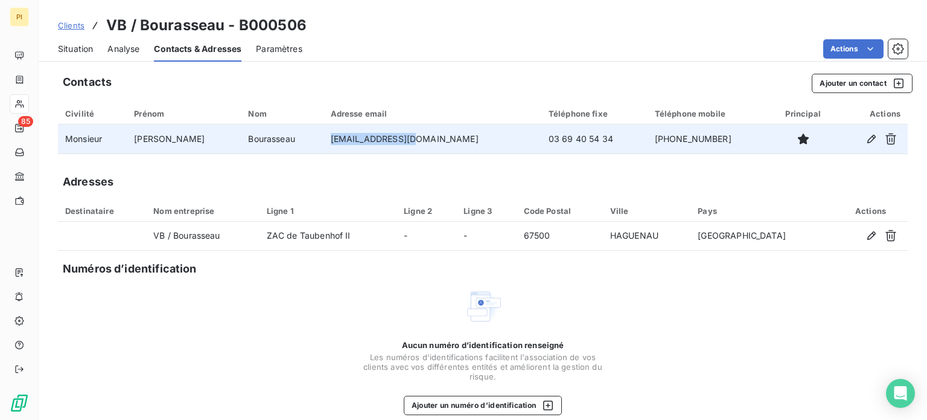
drag, startPoint x: 319, startPoint y: 135, endPoint x: 408, endPoint y: 139, distance: 88.8
click at [408, 139] on td "[EMAIL_ADDRESS][DOMAIN_NAME]" at bounding box center [433, 138] width 218 height 29
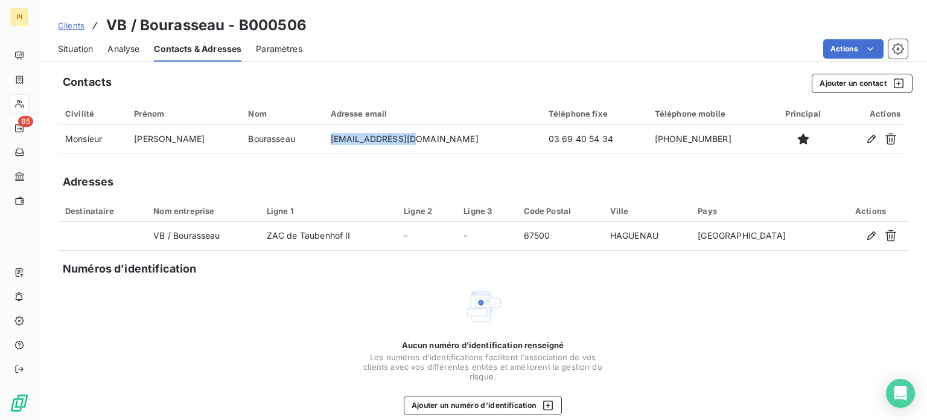
click at [66, 24] on span "Clients" at bounding box center [71, 26] width 27 height 10
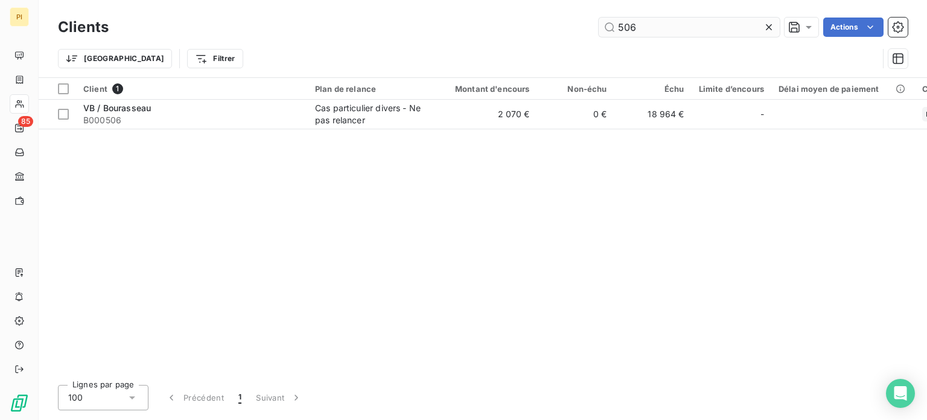
click at [637, 31] on input "506" at bounding box center [689, 27] width 181 height 19
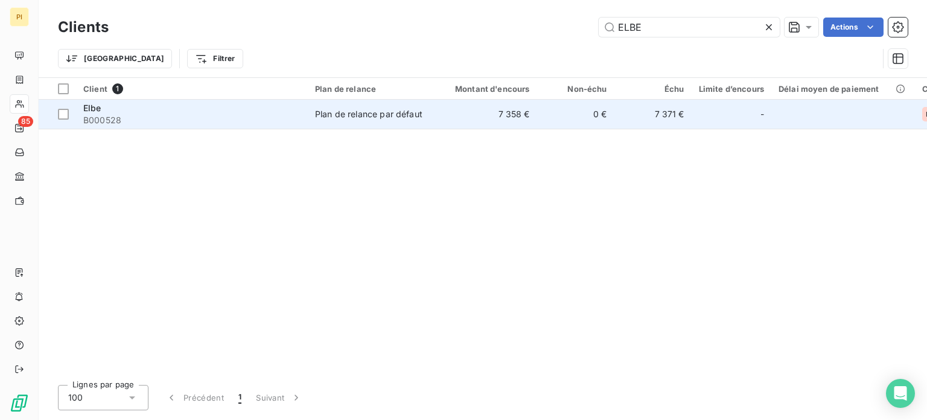
type input "ELBE"
click at [388, 113] on div "Plan de relance par défaut" at bounding box center [368, 114] width 107 height 12
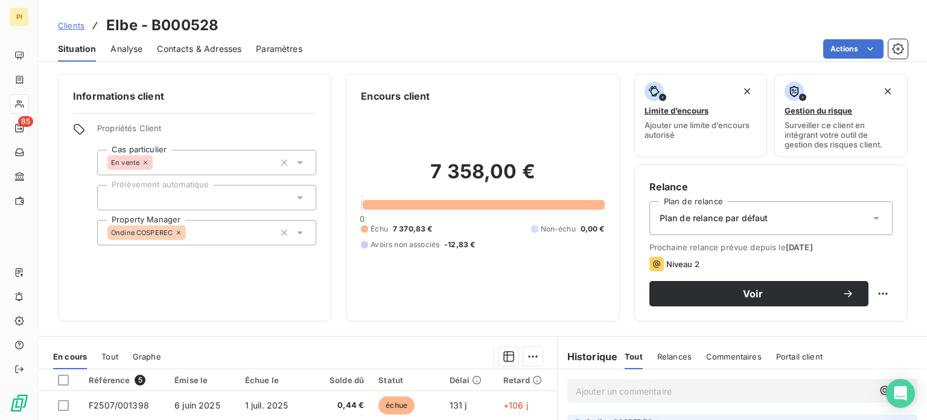
click at [199, 54] on div "Contacts & Adresses" at bounding box center [199, 48] width 85 height 25
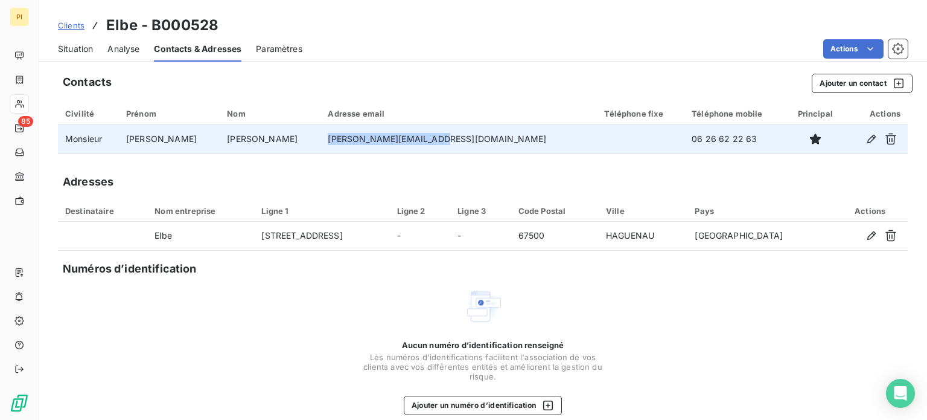
drag, startPoint x: 449, startPoint y: 141, endPoint x: 331, endPoint y: 138, distance: 118.4
click at [331, 138] on td "[PERSON_NAME][EMAIL_ADDRESS][DOMAIN_NAME]" at bounding box center [459, 138] width 276 height 29
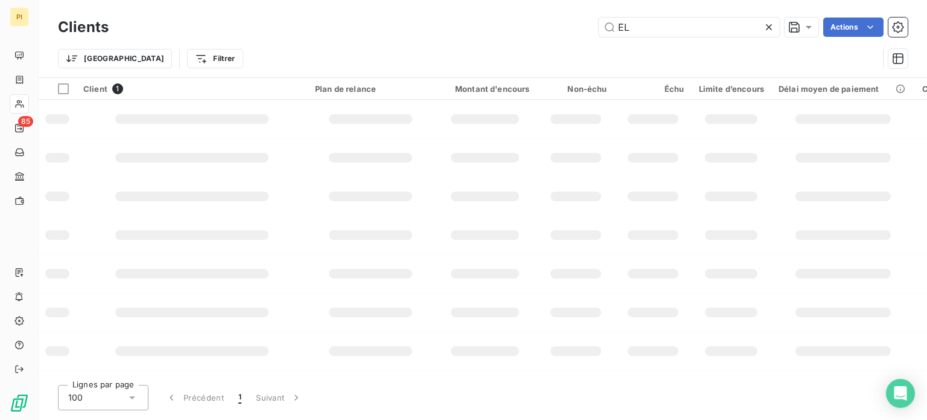
type input "E"
type input "e"
drag, startPoint x: 638, startPoint y: 20, endPoint x: 742, endPoint y: 21, distance: 104.4
click at [736, 21] on input "hell store" at bounding box center [689, 27] width 181 height 19
type input "hell"
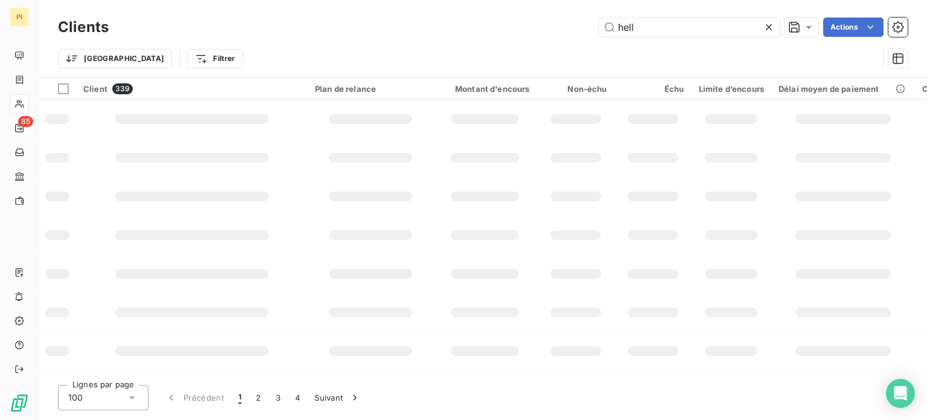
click at [96, 24] on h3 "Clients" at bounding box center [83, 27] width 51 height 22
click at [106, 85] on span "Client" at bounding box center [95, 89] width 24 height 10
click at [102, 87] on span "Client" at bounding box center [95, 89] width 24 height 10
